Goal: Transaction & Acquisition: Book appointment/travel/reservation

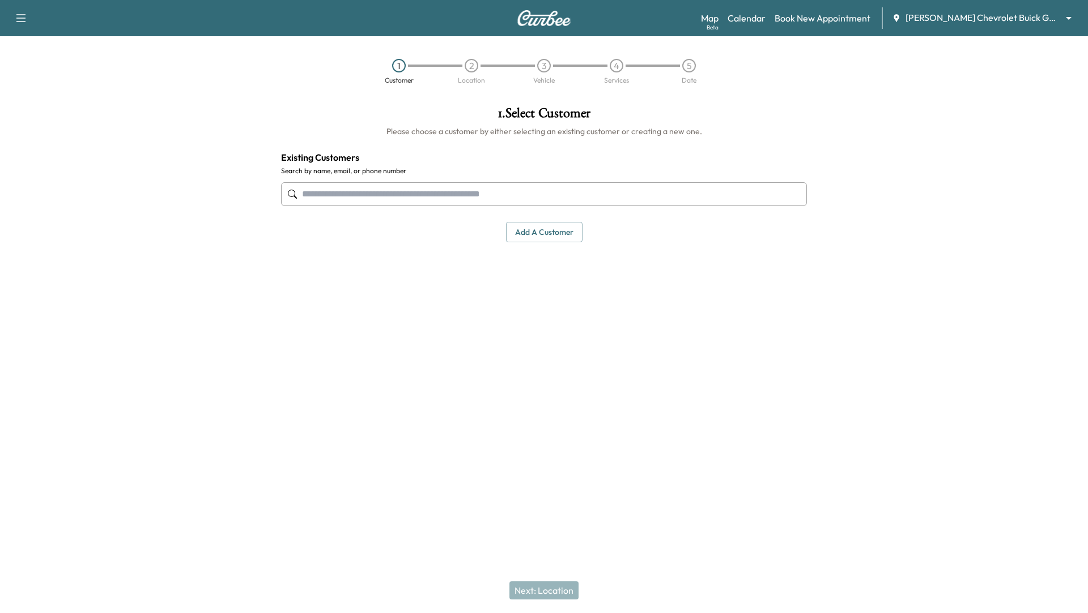
click at [603, 194] on input "text" at bounding box center [544, 194] width 526 height 24
type input "*"
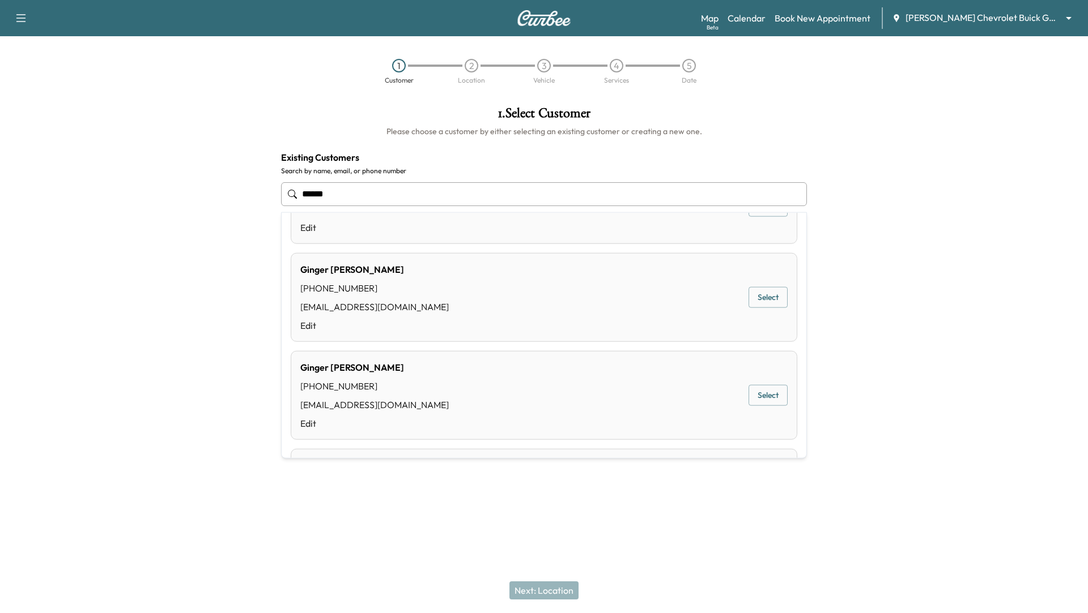
scroll to position [505, 0]
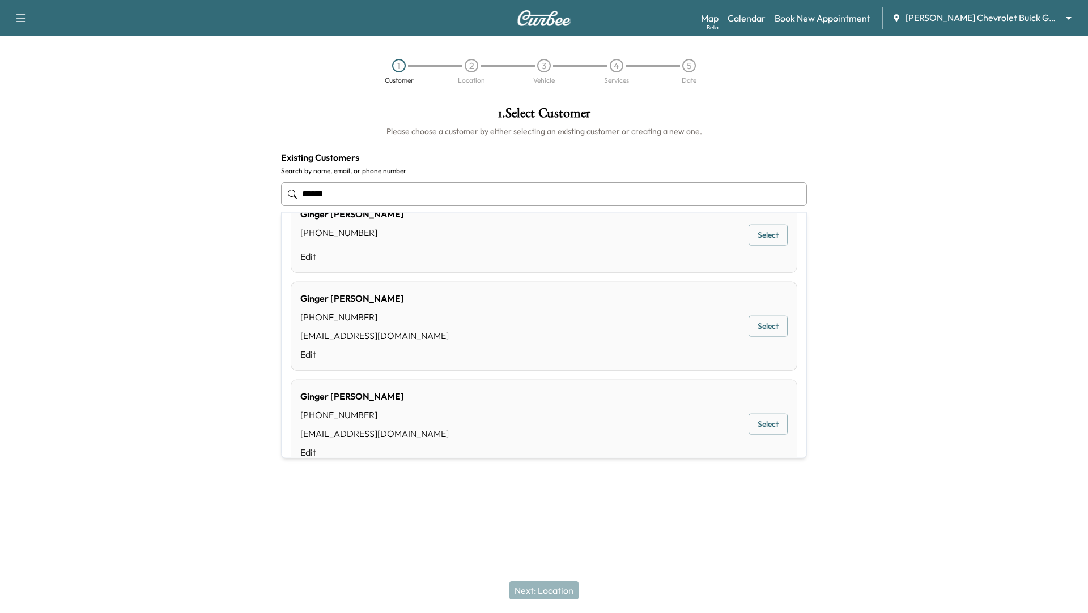
click at [354, 191] on input "******" at bounding box center [544, 194] width 526 height 24
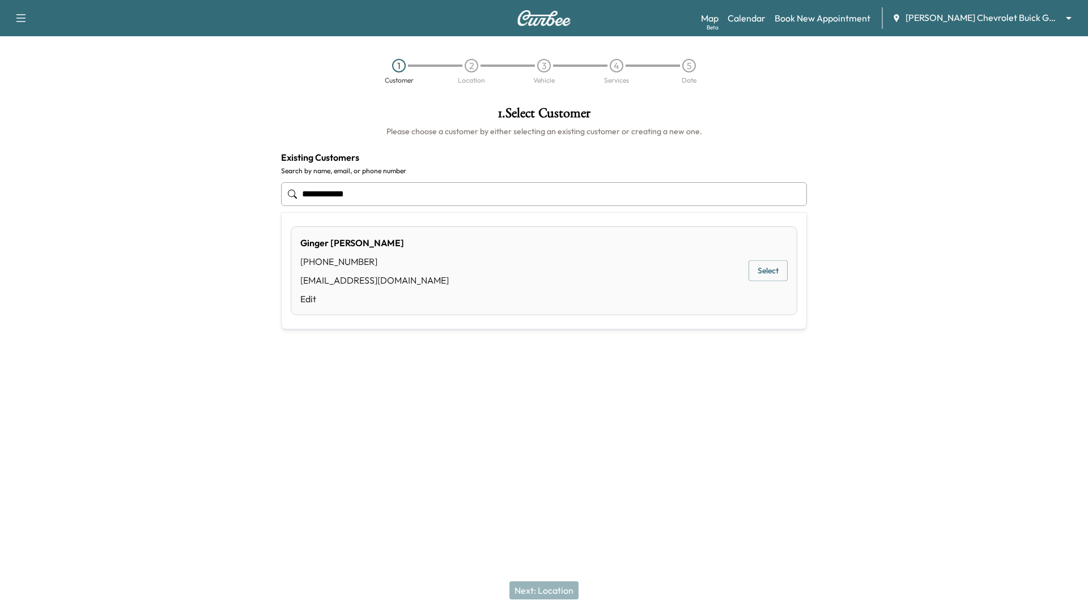
click at [572, 281] on div "[PERSON_NAME] [PHONE_NUMBER] [EMAIL_ADDRESS][DOMAIN_NAME] Edit Select" at bounding box center [544, 271] width 506 height 89
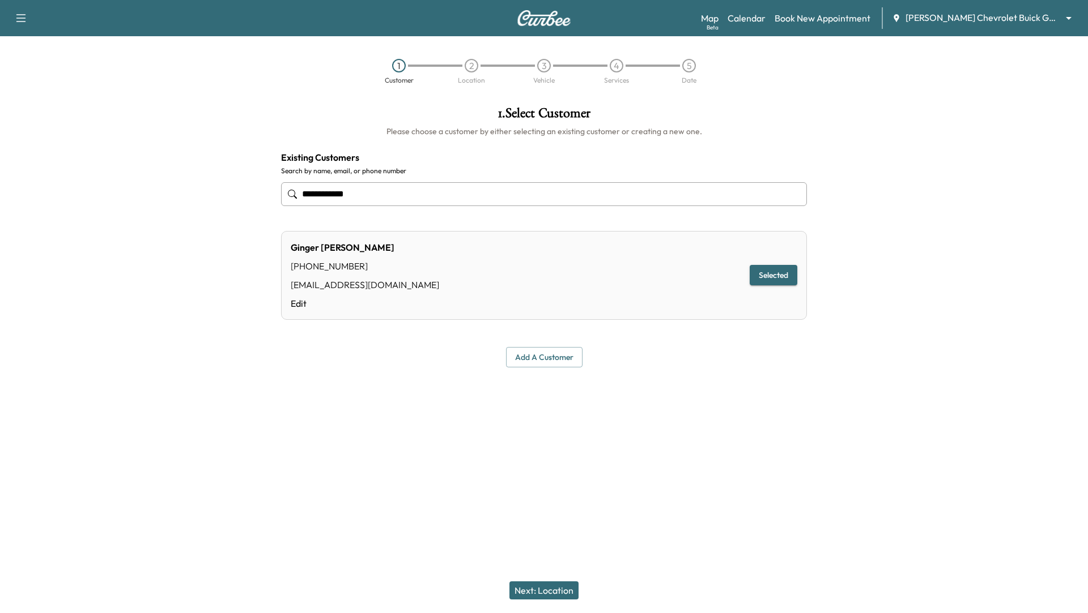
type input "**********"
click at [562, 590] on button "Next: Location" at bounding box center [543, 591] width 69 height 18
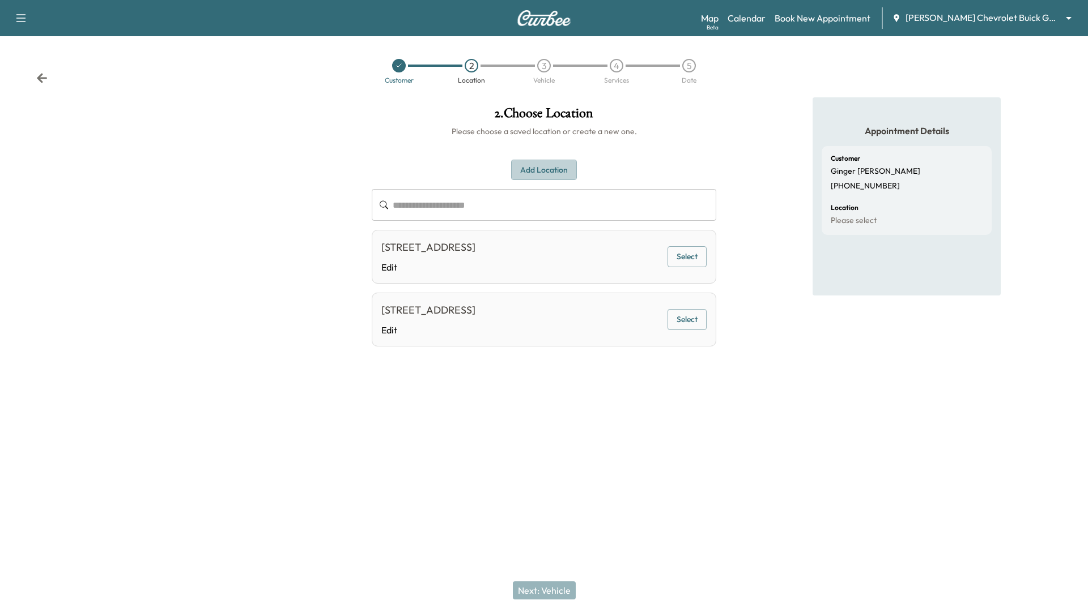
click at [538, 167] on button "Add Location" at bounding box center [544, 170] width 66 height 21
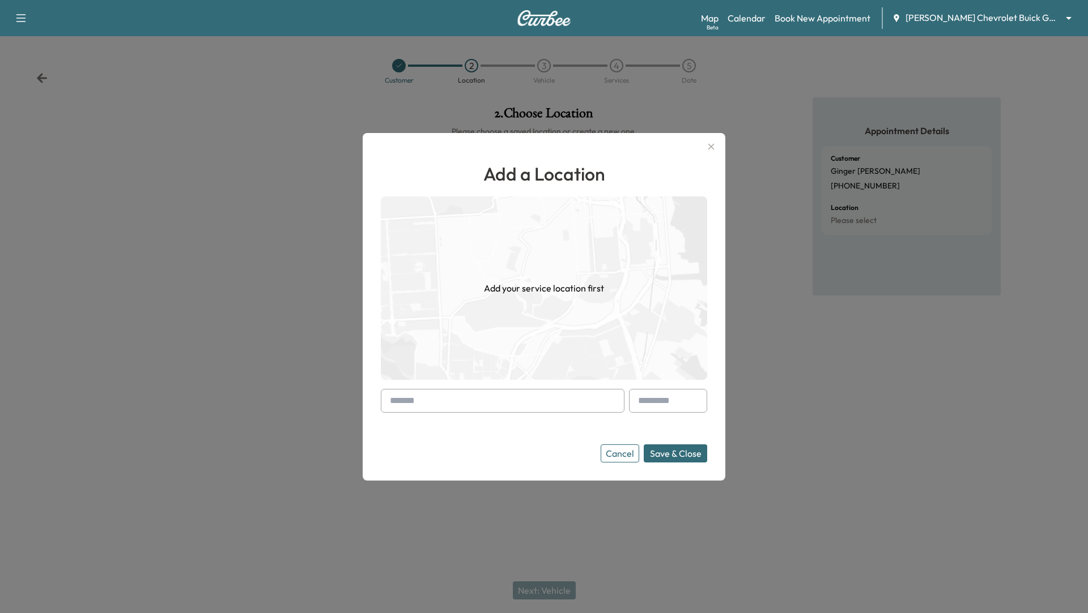
click at [433, 402] on input "text" at bounding box center [503, 401] width 244 height 24
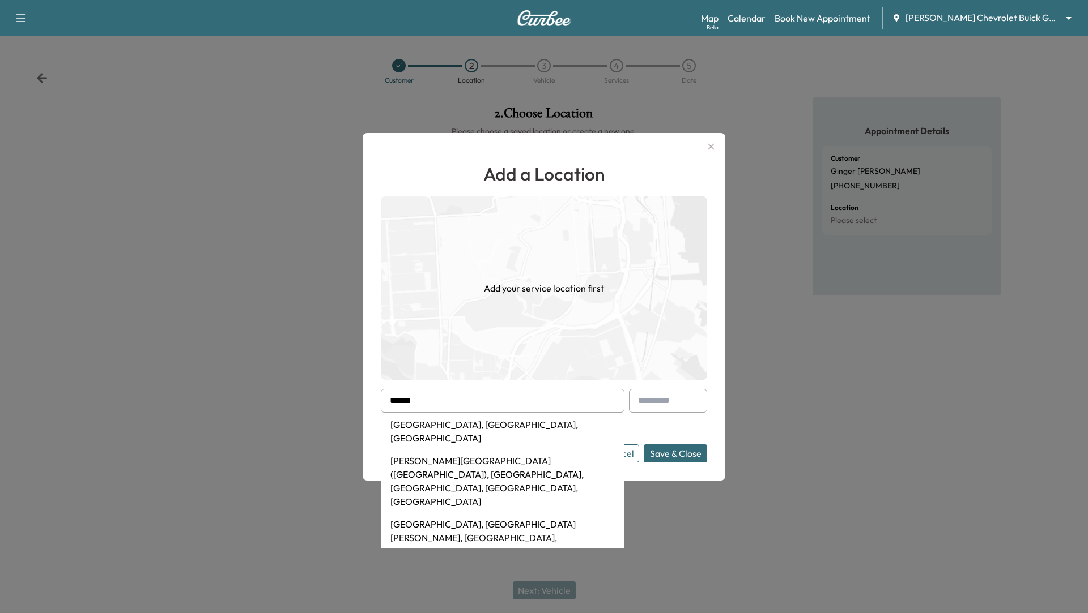
click at [419, 433] on li "[GEOGRAPHIC_DATA], [GEOGRAPHIC_DATA], [GEOGRAPHIC_DATA]" at bounding box center [502, 432] width 242 height 36
type input "**********"
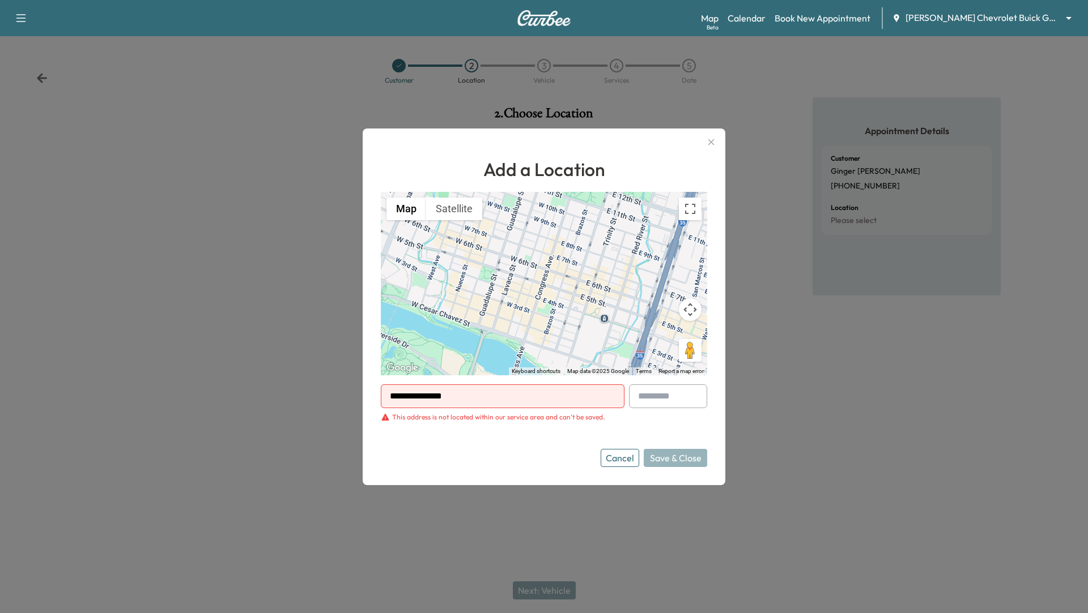
click at [624, 459] on button "Cancel" at bounding box center [619, 458] width 39 height 18
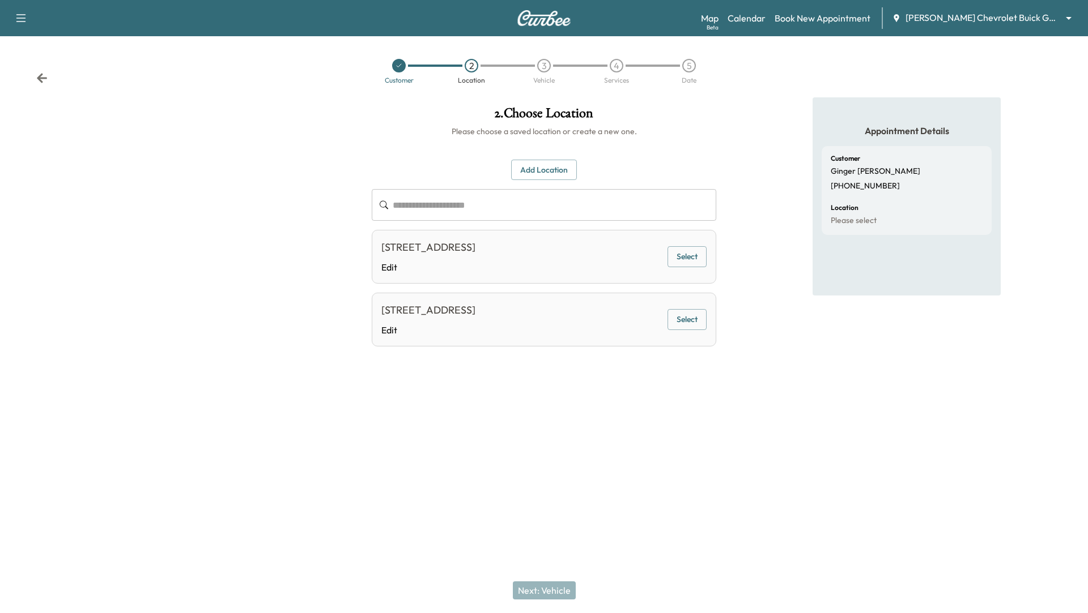
click at [692, 256] on button "Select" at bounding box center [686, 256] width 39 height 21
click at [538, 591] on button "Next: Vehicle" at bounding box center [544, 591] width 63 height 18
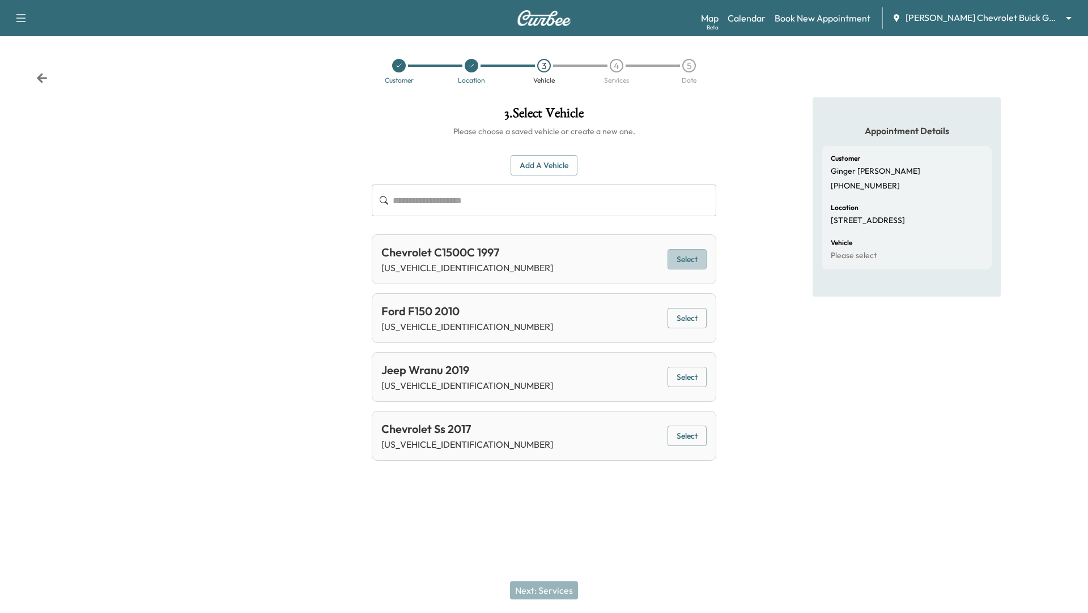
click at [689, 254] on button "Select" at bounding box center [686, 259] width 39 height 21
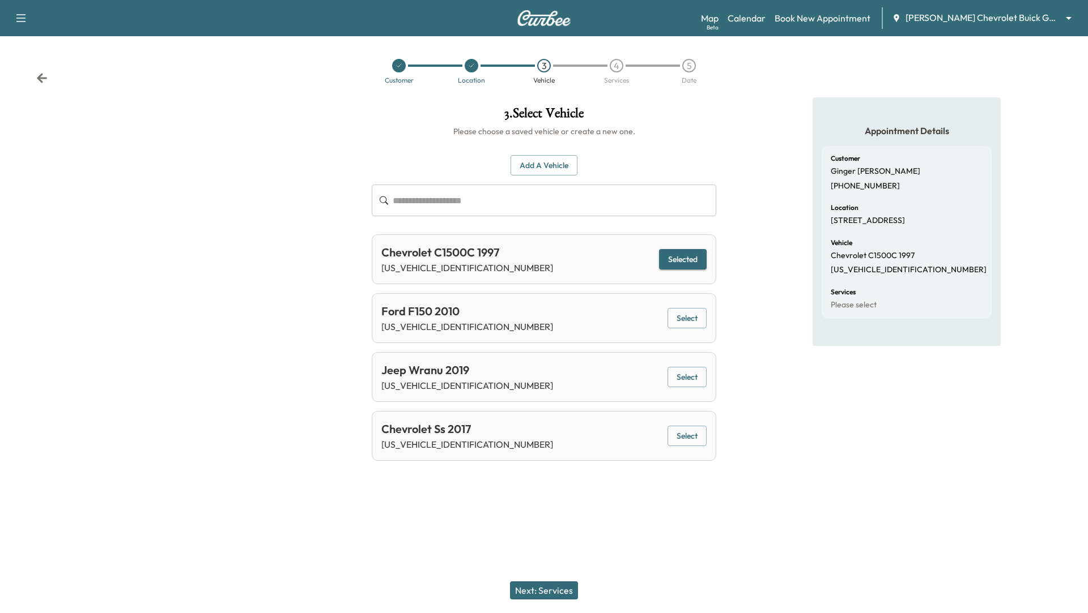
click at [543, 594] on button "Next: Services" at bounding box center [544, 591] width 68 height 18
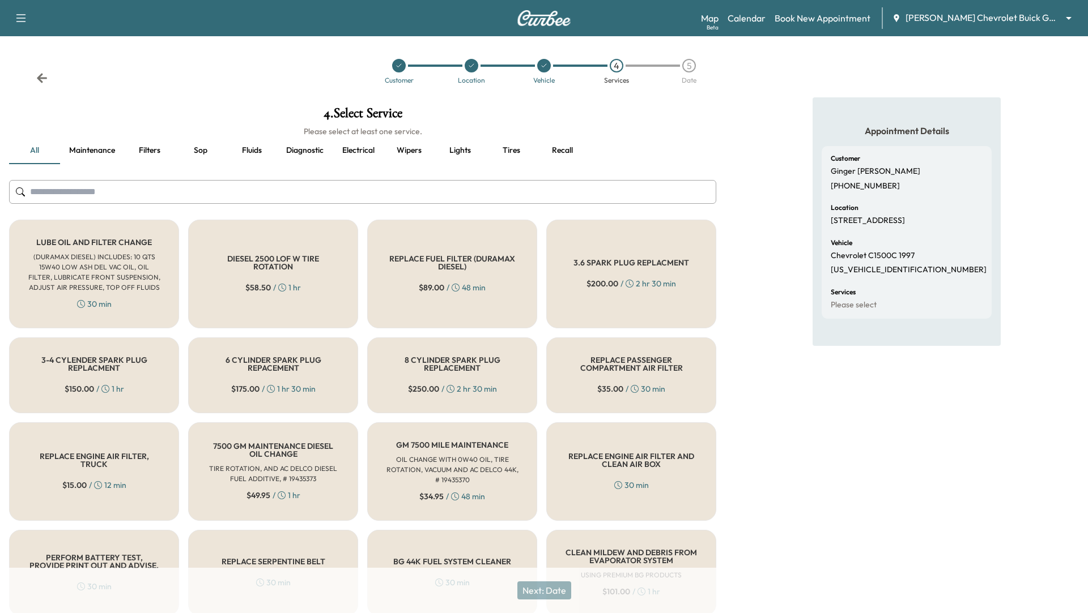
click at [94, 253] on h6 "(DURAMAX DIESEL) INCLUDES: 10 QTS 15W40 LOW ASH DEL VAC OIL, OIL FILTER, LUBRIC…" at bounding box center [94, 272] width 133 height 41
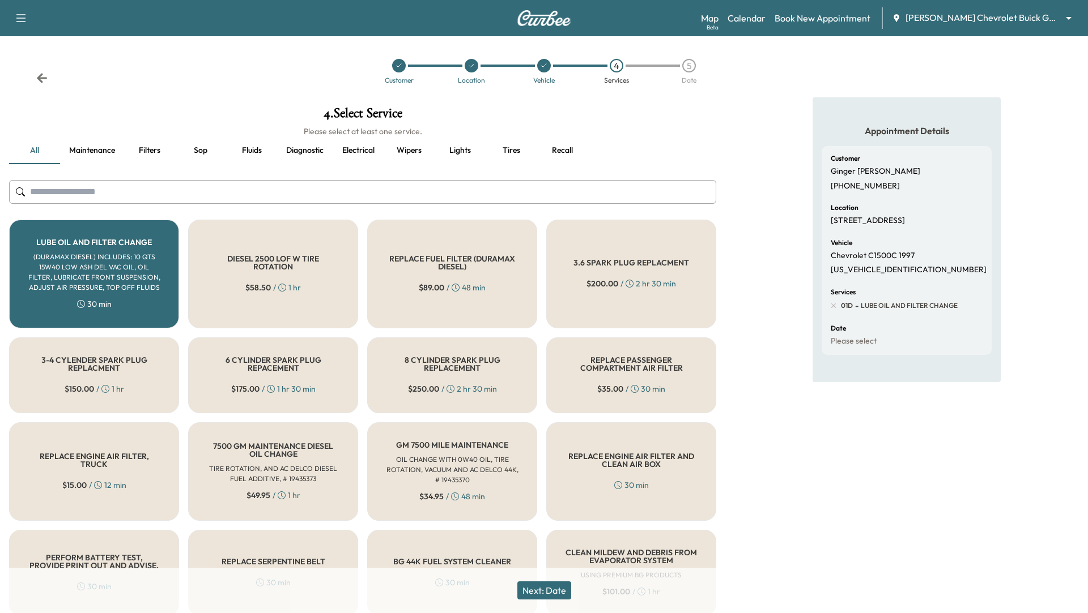
click at [40, 74] on icon at bounding box center [41, 78] width 11 height 11
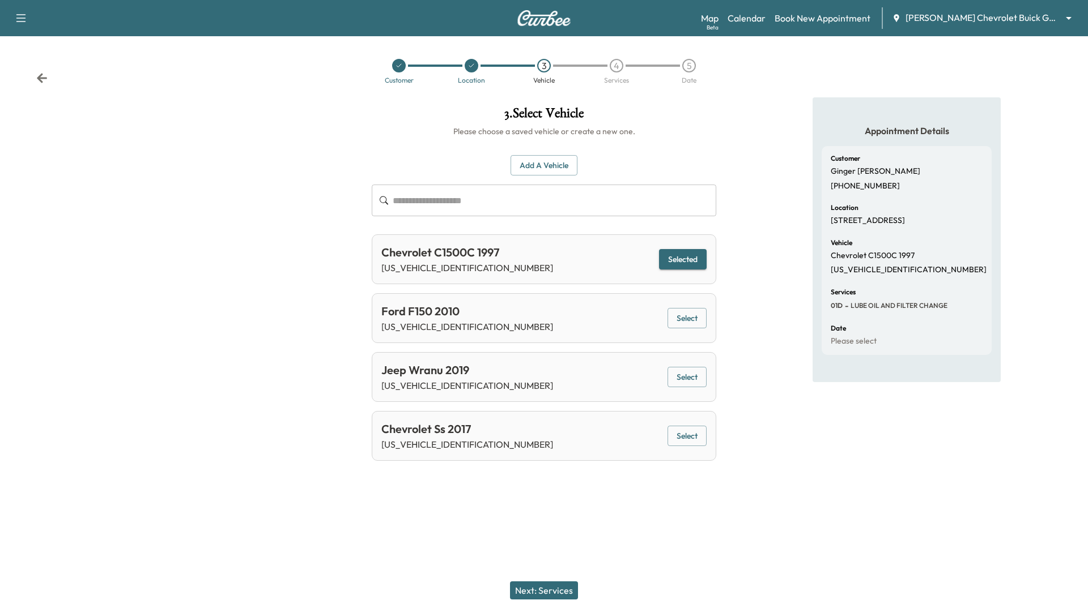
click at [470, 429] on div "Chevrolet Ss 2017" at bounding box center [467, 429] width 172 height 17
click at [688, 437] on button "Select" at bounding box center [686, 436] width 39 height 21
click at [553, 591] on button "Next: Services" at bounding box center [544, 591] width 68 height 18
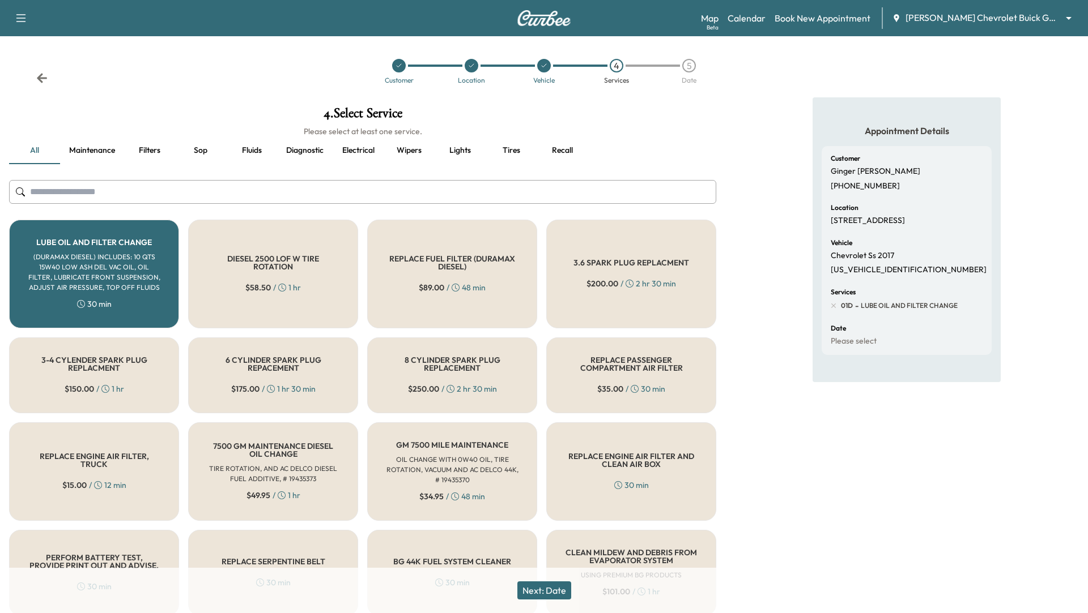
click at [246, 144] on button "Fluids" at bounding box center [251, 150] width 51 height 27
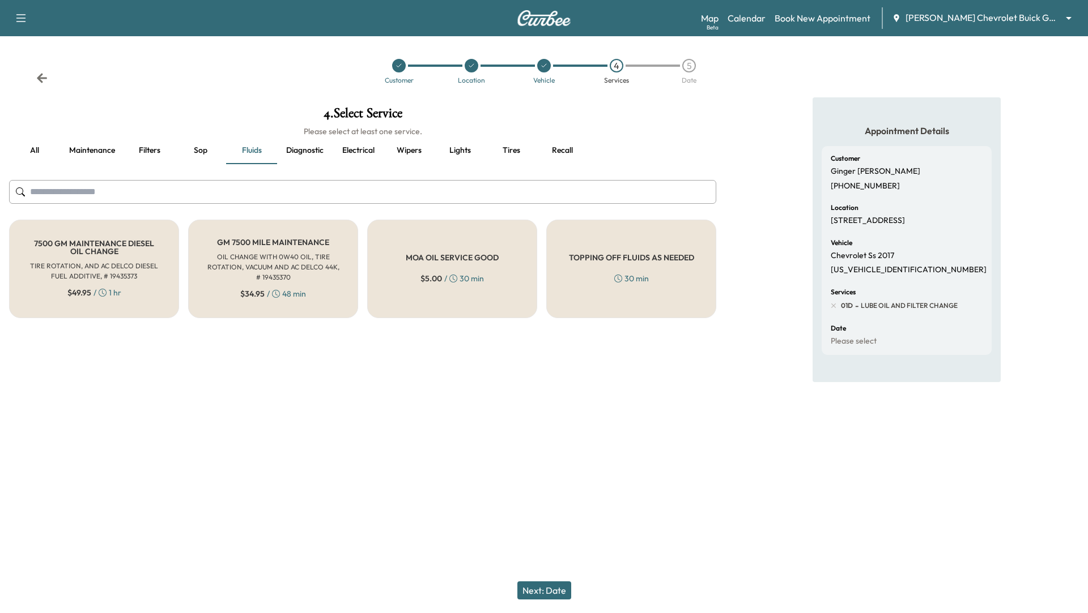
click at [242, 259] on h6 "OIL CHANGE WITH 0W40 OIL, TIRE ROTATION, VACUUM AND AC DELCO 44K, # 19435370" at bounding box center [273, 267] width 133 height 31
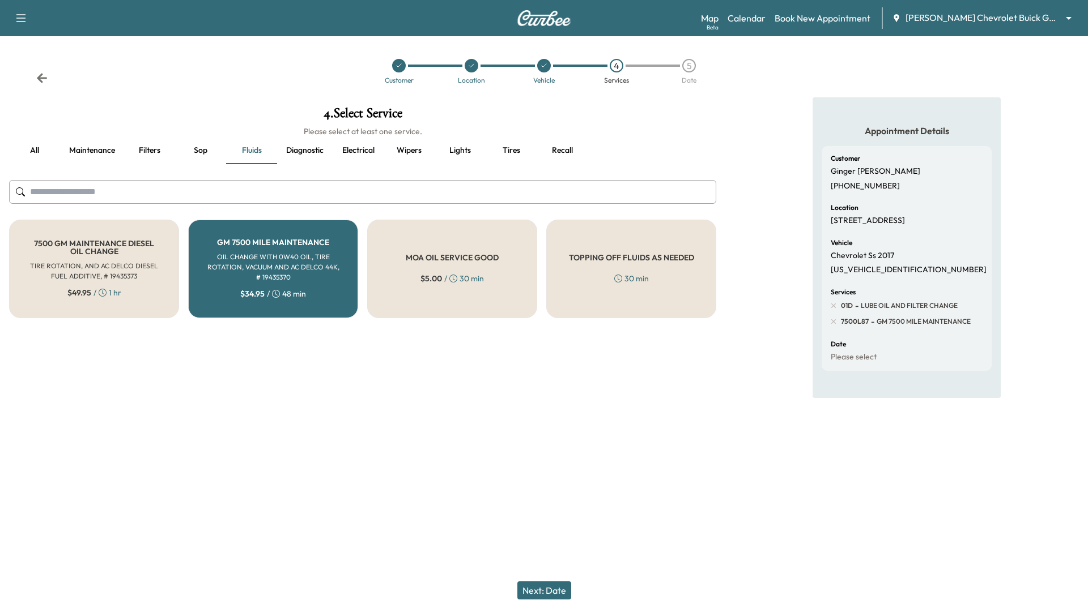
click at [538, 595] on button "Next: Date" at bounding box center [544, 591] width 54 height 18
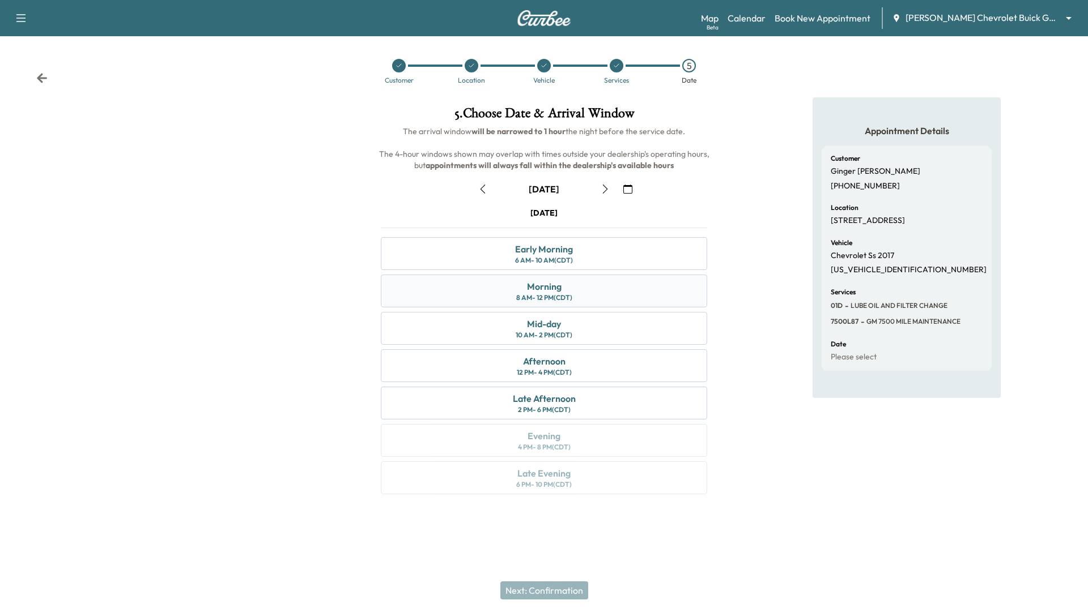
click at [554, 284] on div "Morning" at bounding box center [544, 287] width 35 height 14
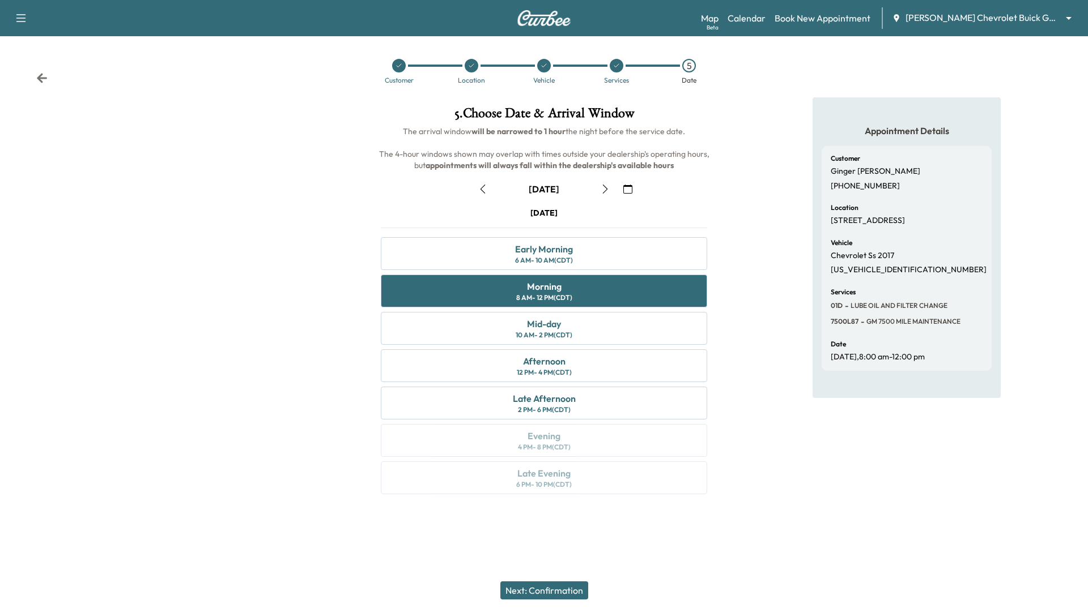
click at [567, 590] on button "Next: Confirmation" at bounding box center [544, 591] width 88 height 18
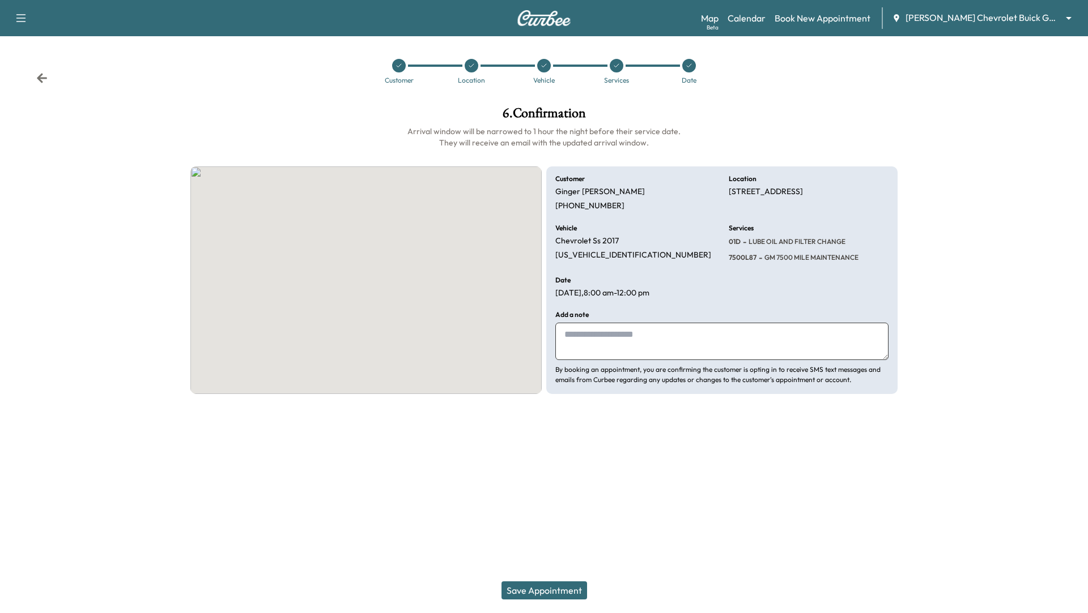
click at [568, 589] on button "Save Appointment" at bounding box center [544, 591] width 86 height 18
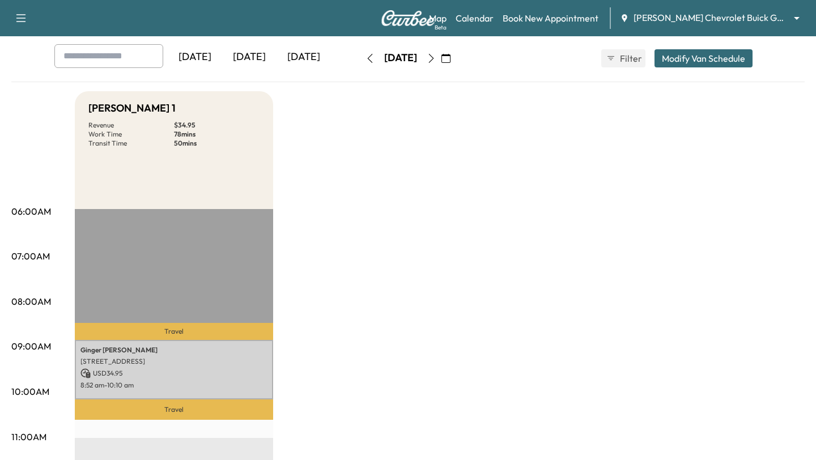
scroll to position [140, 0]
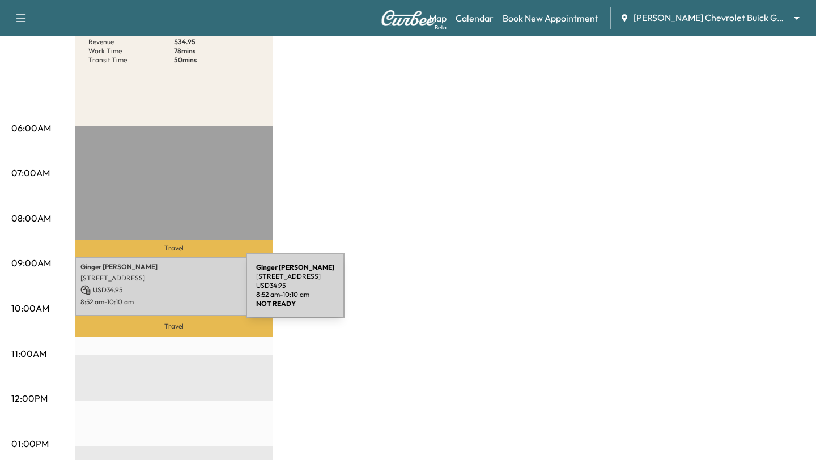
click at [160, 293] on p "USD 34.95" at bounding box center [173, 290] width 187 height 10
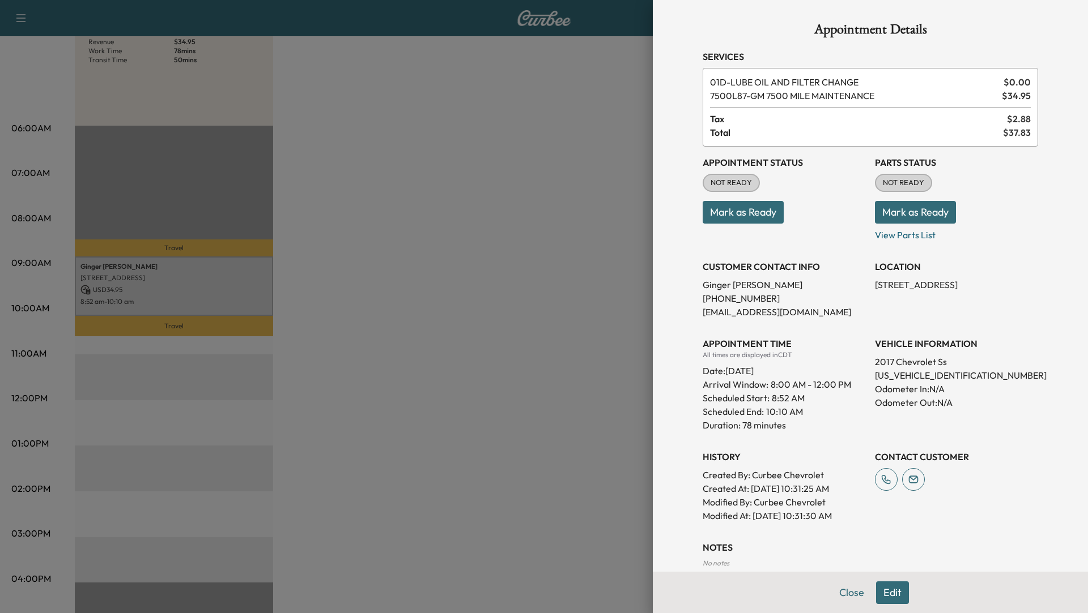
click at [376, 329] on div at bounding box center [544, 306] width 1088 height 613
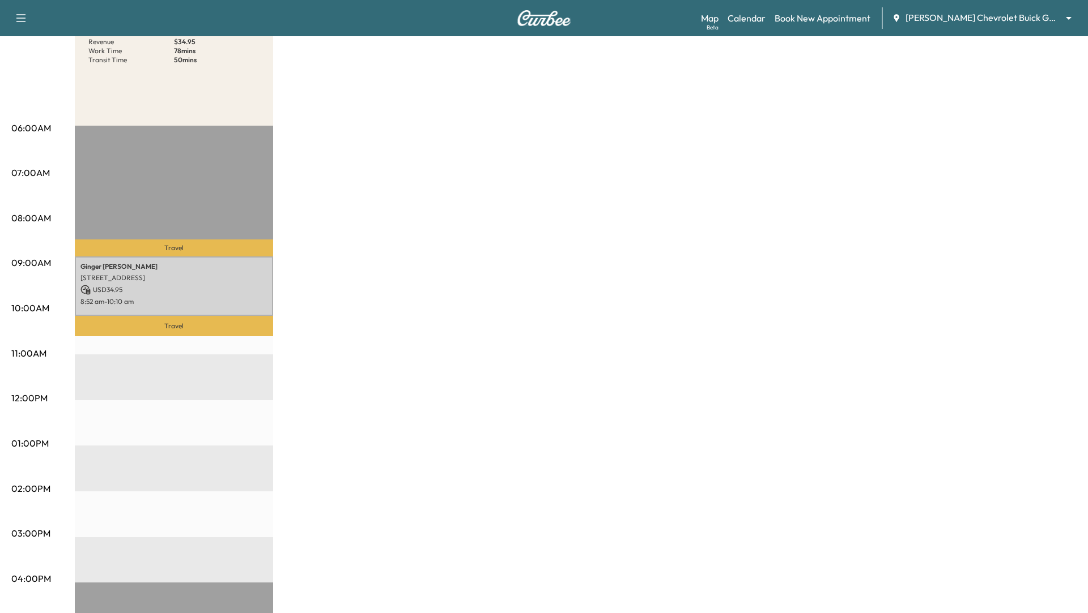
scroll to position [0, 0]
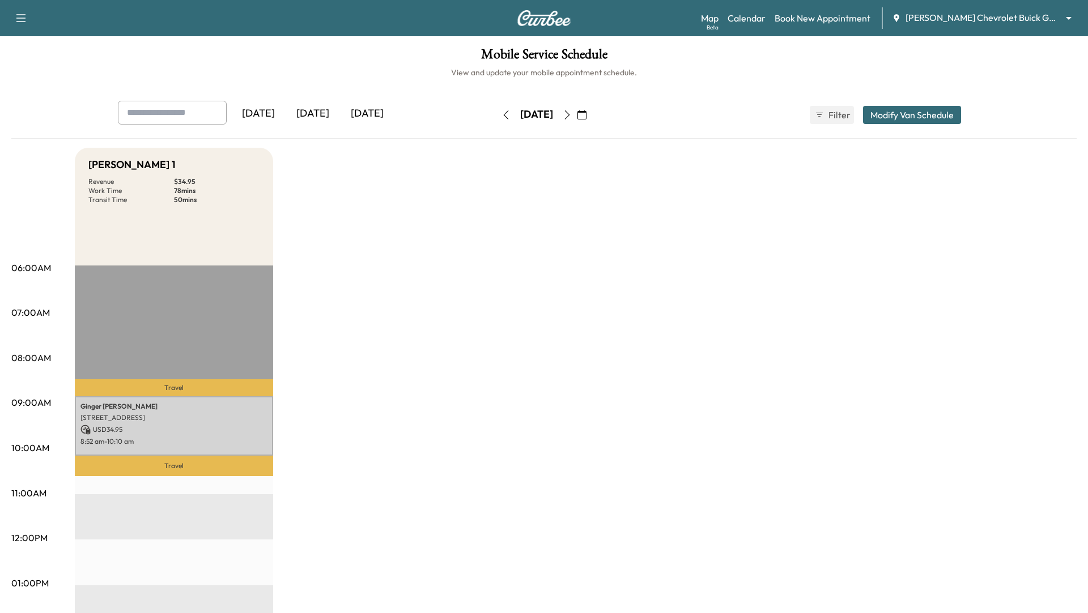
click at [18, 20] on icon "button" at bounding box center [21, 18] width 14 height 14
click at [41, 71] on button "Log Out" at bounding box center [40, 64] width 42 height 18
